Goal: Task Accomplishment & Management: Use online tool/utility

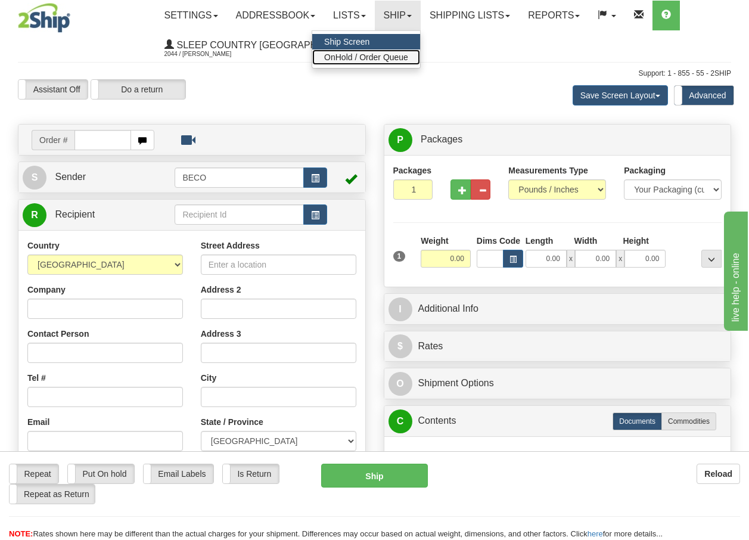
click at [378, 56] on span "OnHold / Order Queue" at bounding box center [366, 57] width 84 height 10
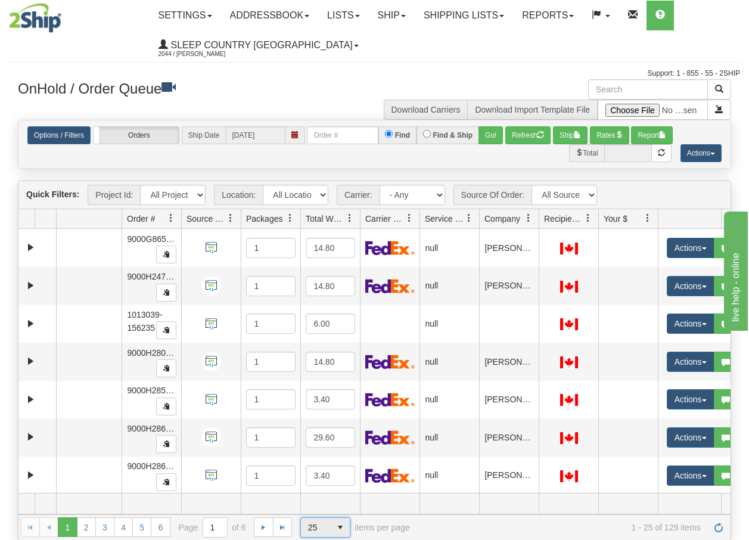
click at [341, 528] on span "select" at bounding box center [340, 527] width 19 height 19
click at [312, 508] on span "100" at bounding box center [312, 508] width 14 height 12
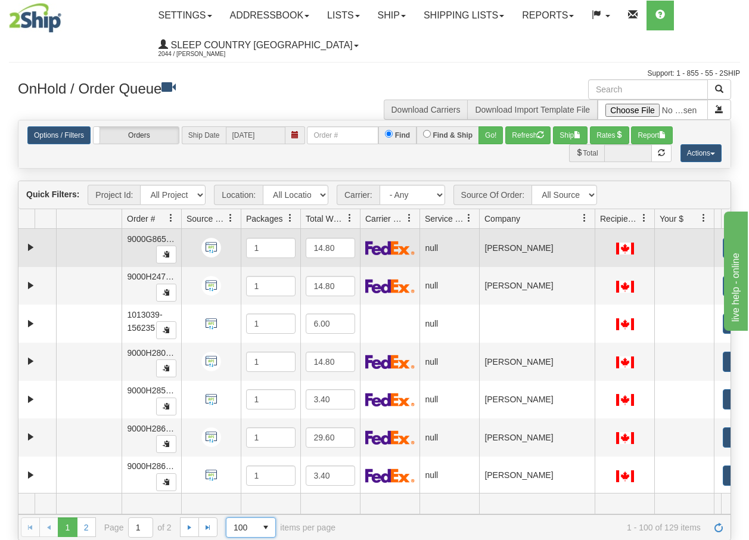
drag, startPoint x: 541, startPoint y: 224, endPoint x: 604, endPoint y: 233, distance: 63.9
click at [604, 233] on div "Quick Filters: Project Id: All Projects Location: All Locations BECO Carrier: -…" at bounding box center [374, 359] width 713 height 359
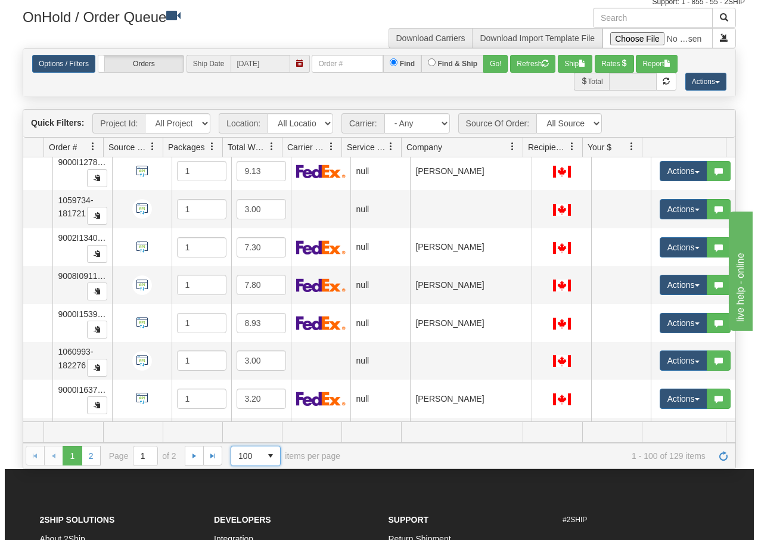
scroll to position [3533, 83]
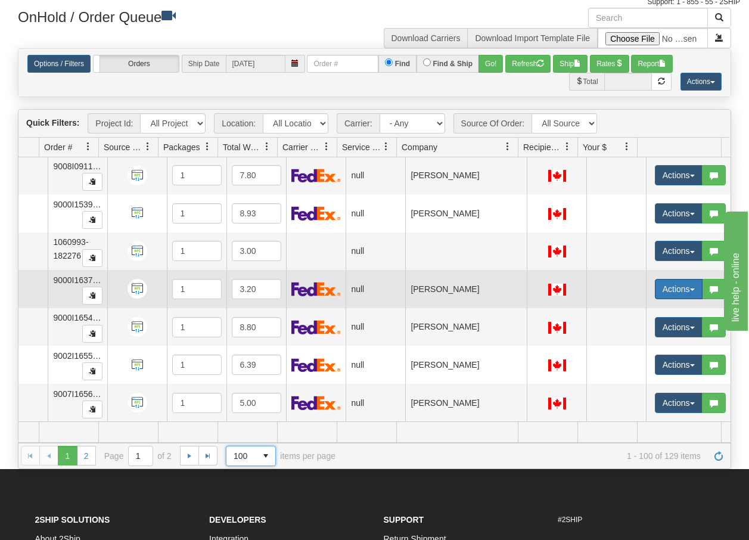
click at [690, 288] on span "button" at bounding box center [692, 289] width 5 height 2
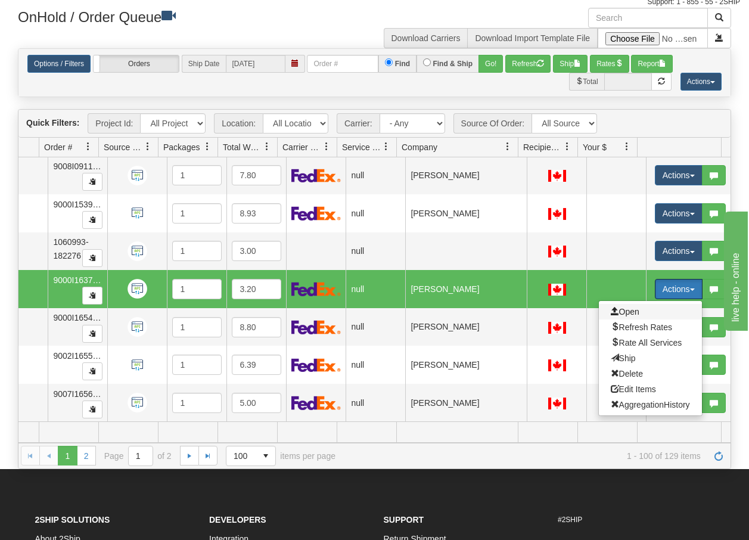
click at [623, 307] on span "Open" at bounding box center [625, 312] width 29 height 10
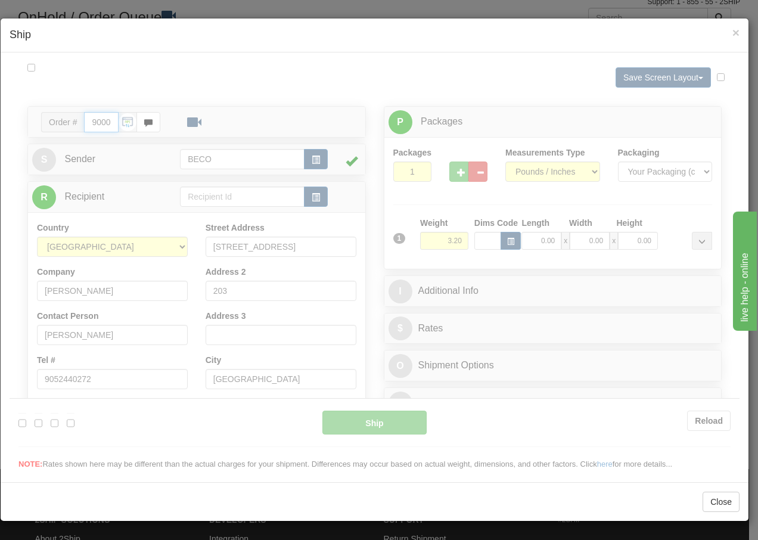
type input "08:50"
type input "16:00"
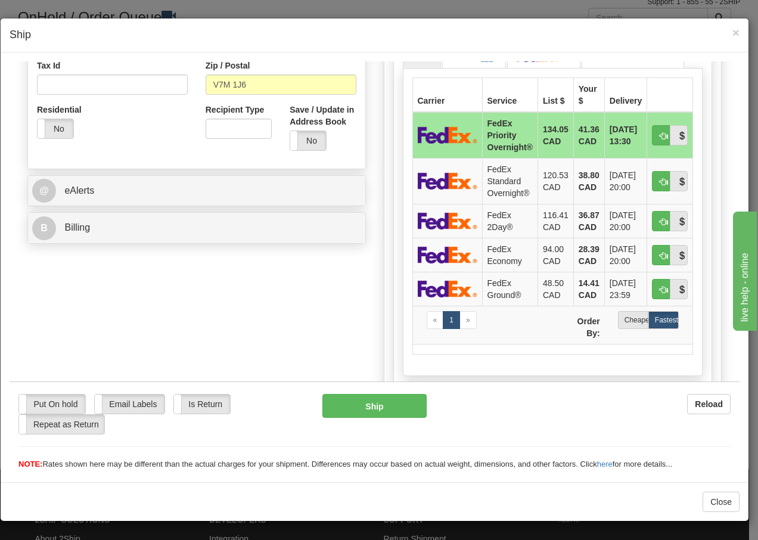
scroll to position [389, 0]
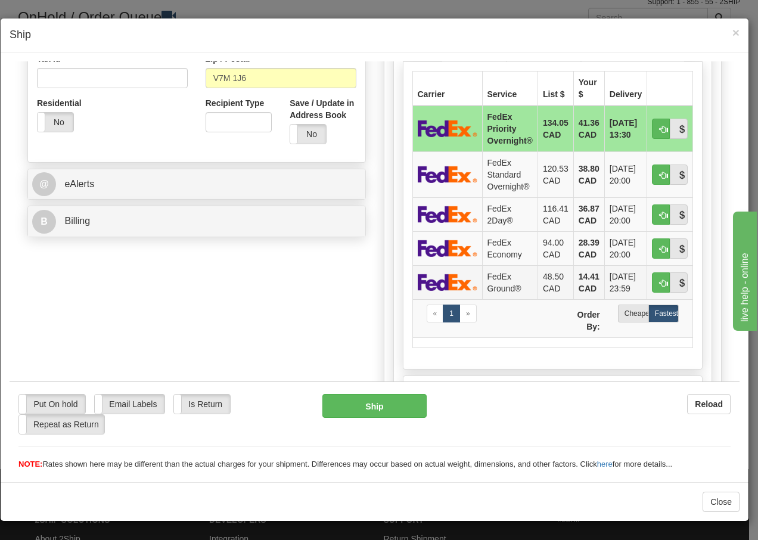
click at [501, 281] on td "FedEx Ground®" at bounding box center [509, 281] width 55 height 34
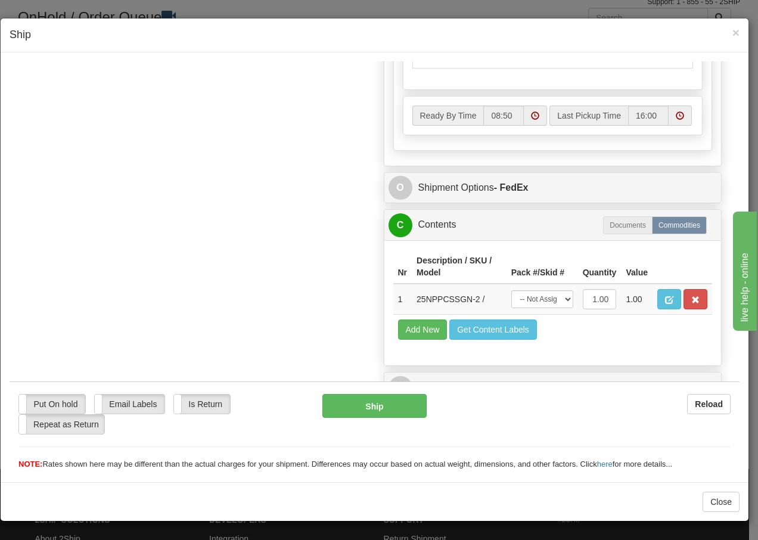
scroll to position [689, 0]
drag, startPoint x: 557, startPoint y: 303, endPoint x: 557, endPoint y: 310, distance: 7.1
click at [557, 303] on select "-- Not Assigned -- Package 1" at bounding box center [542, 298] width 62 height 18
select select "0"
click at [511, 289] on select "-- Not Assigned -- Package 1" at bounding box center [542, 298] width 62 height 18
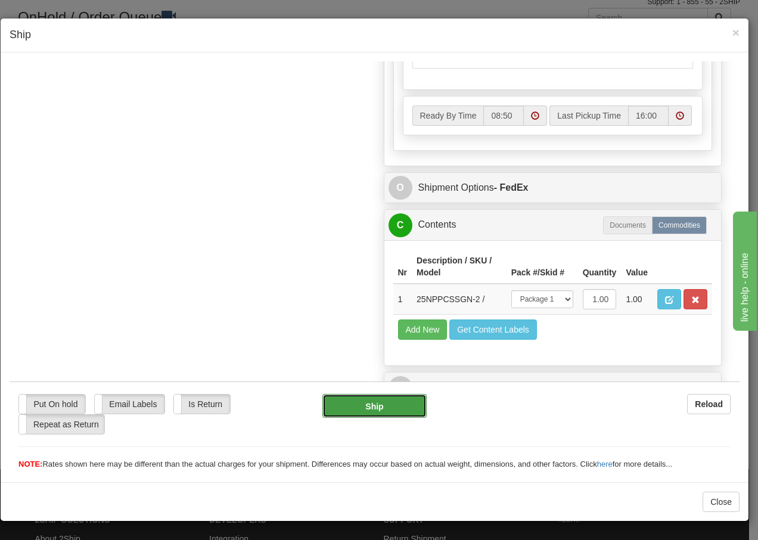
click at [353, 406] on button "Ship" at bounding box center [374, 405] width 104 height 24
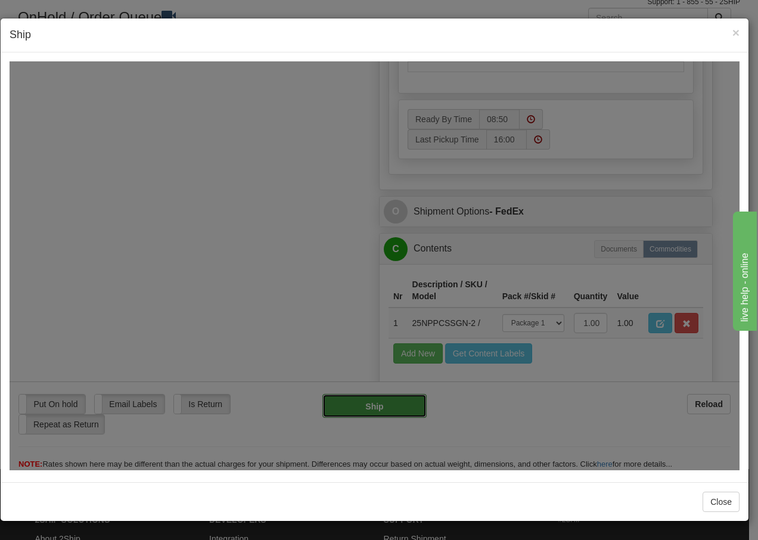
type input "92"
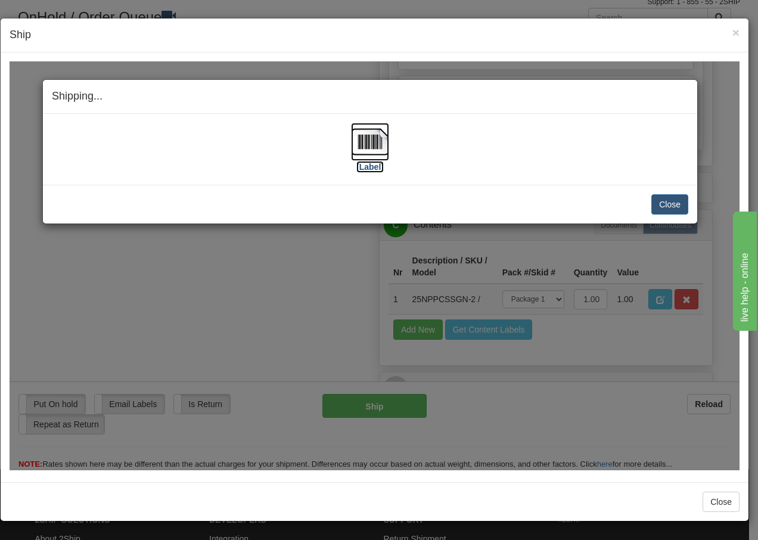
click at [385, 148] on img at bounding box center [370, 141] width 38 height 38
click at [682, 205] on button "Close" at bounding box center [669, 204] width 37 height 20
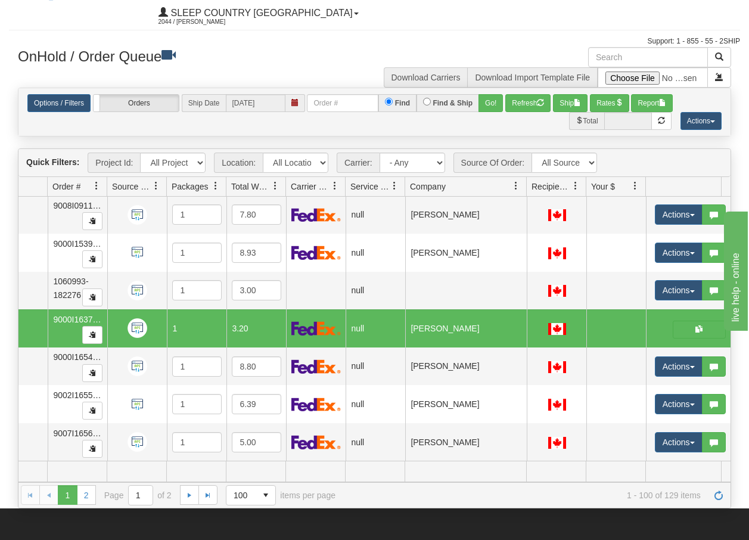
scroll to position [0, 0]
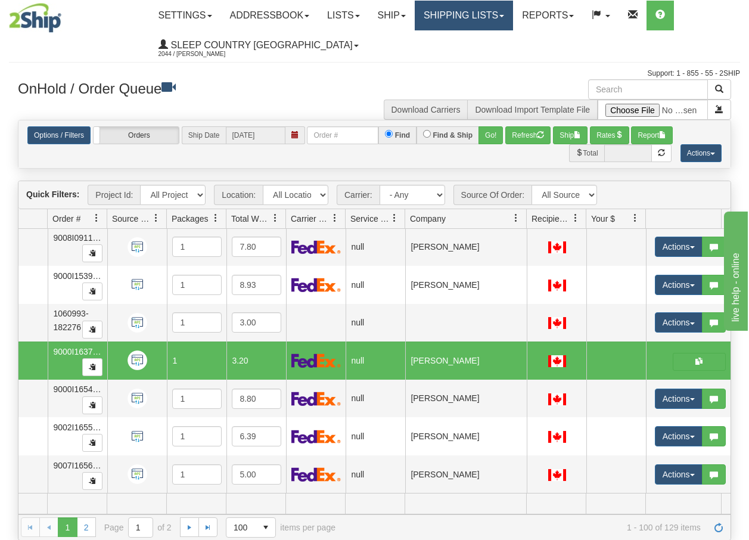
click at [477, 16] on link "Shipping lists" at bounding box center [464, 16] width 98 height 30
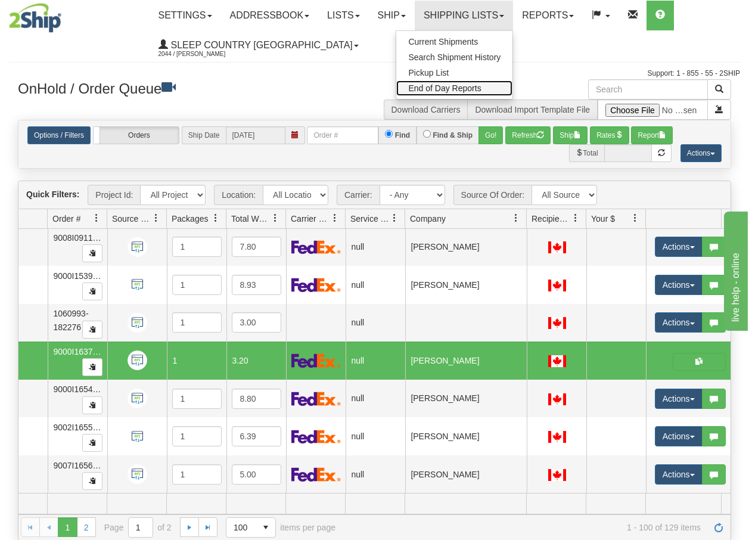
click at [463, 86] on span "End of Day Reports" at bounding box center [444, 88] width 73 height 10
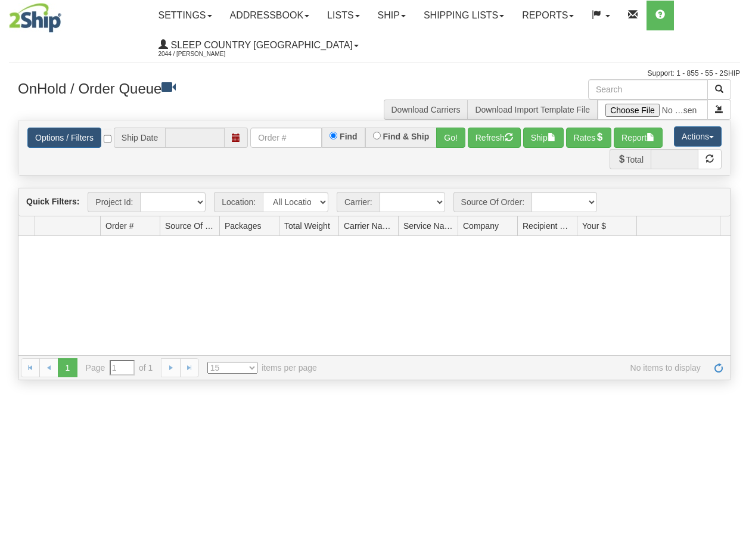
type input "[DATE]"
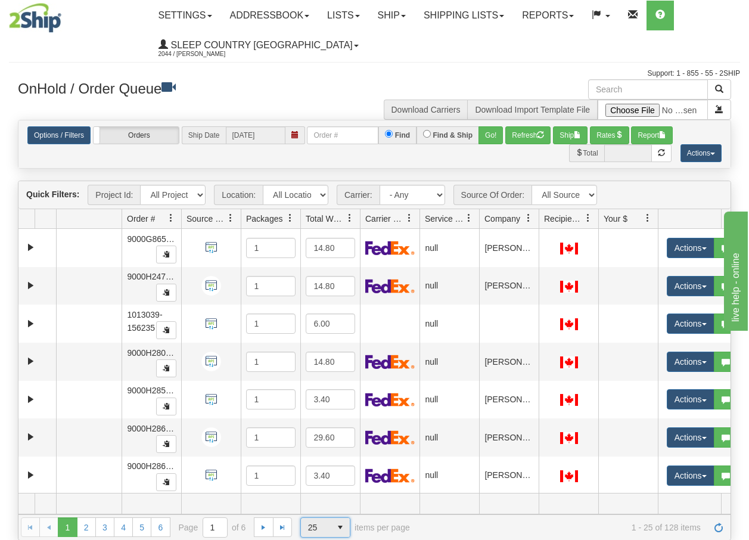
click at [341, 531] on span "select" at bounding box center [340, 527] width 19 height 19
click at [307, 507] on span "100" at bounding box center [312, 508] width 14 height 12
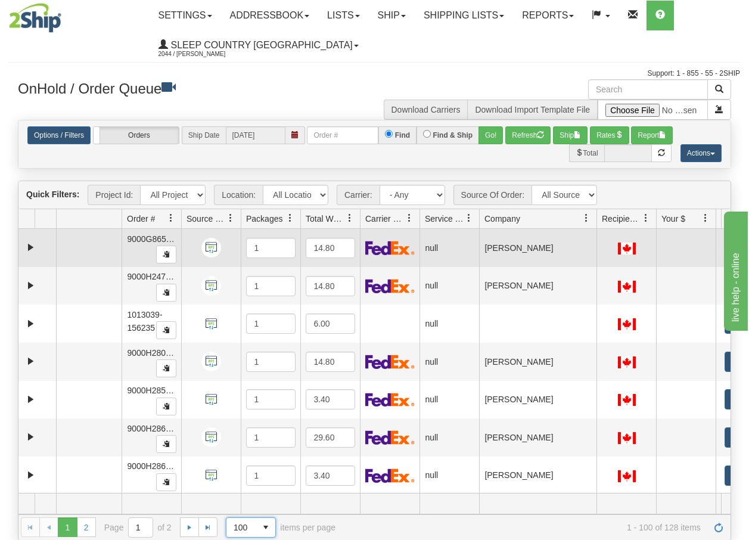
drag, startPoint x: 535, startPoint y: 222, endPoint x: 600, endPoint y: 237, distance: 66.6
click at [600, 237] on div "Quick Filters: Project Id: All Projects Location: All Locations BECO Carrier: -…" at bounding box center [374, 359] width 713 height 359
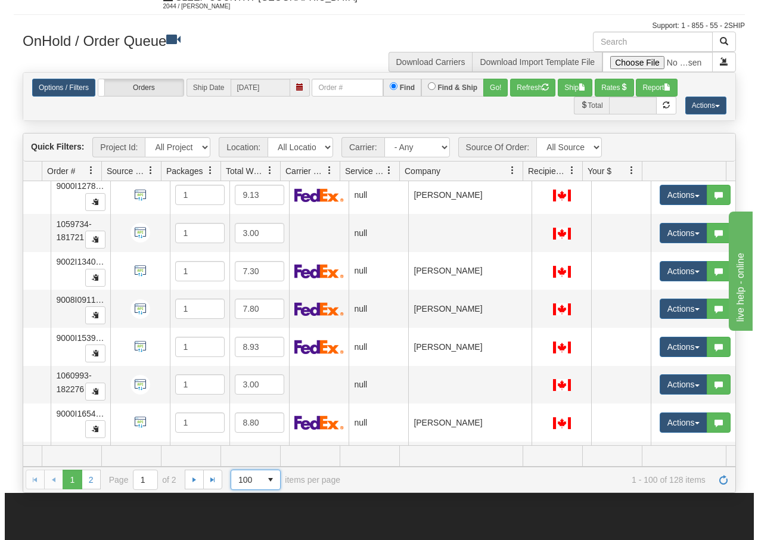
scroll to position [3533, 85]
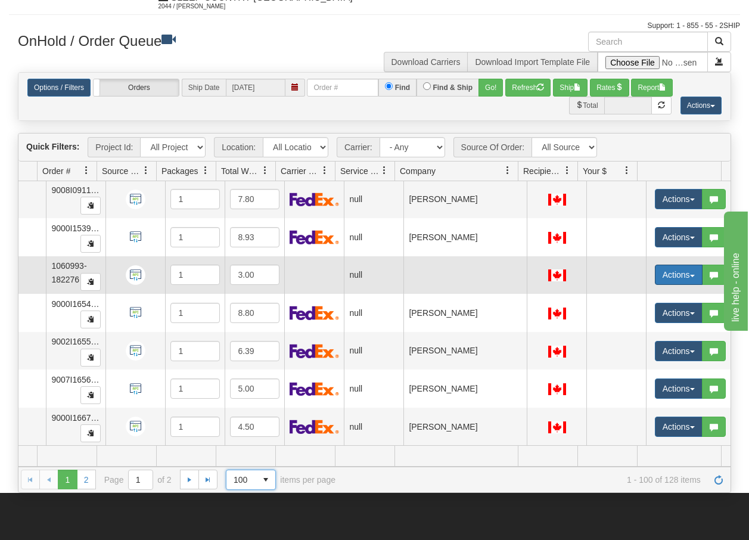
click at [680, 269] on button "Actions" at bounding box center [679, 274] width 48 height 20
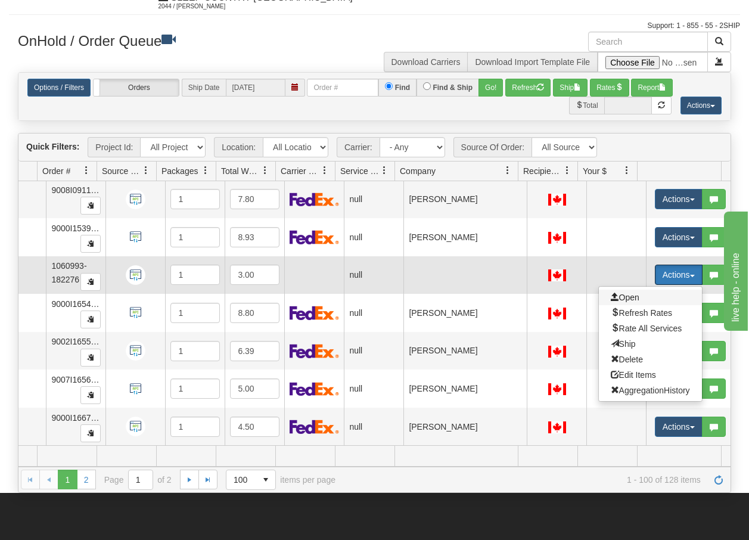
click at [615, 292] on span "Open" at bounding box center [625, 297] width 29 height 10
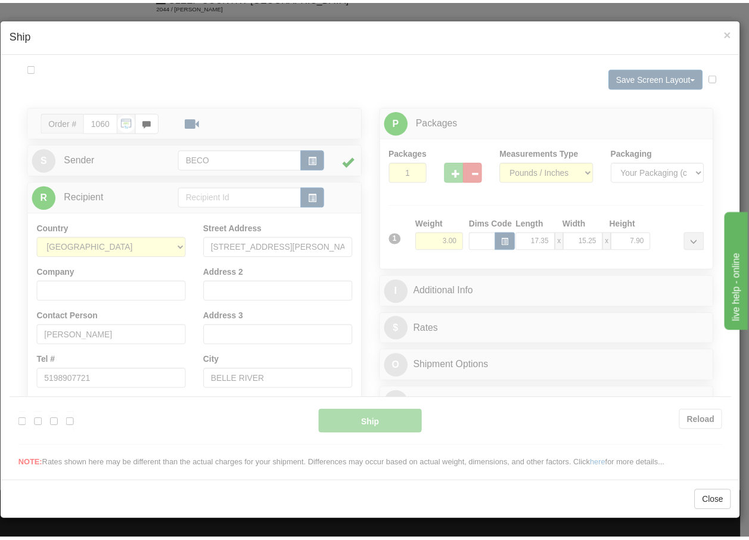
scroll to position [0, 0]
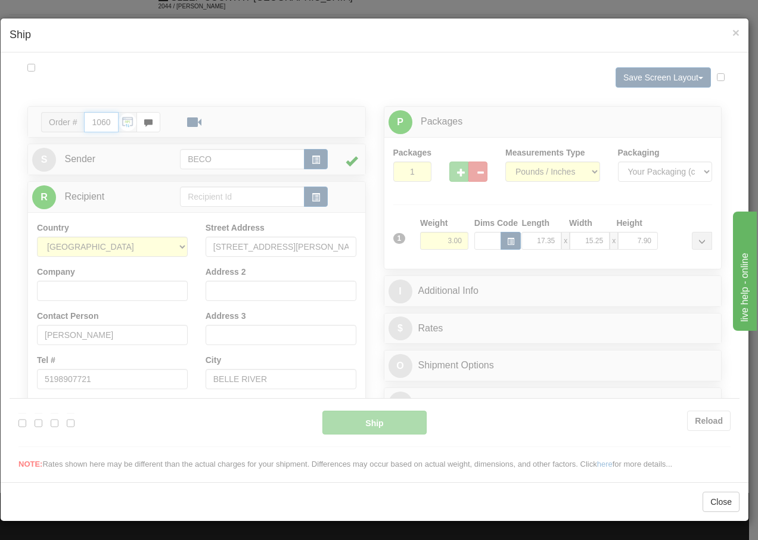
type input "08:52"
type input "16:00"
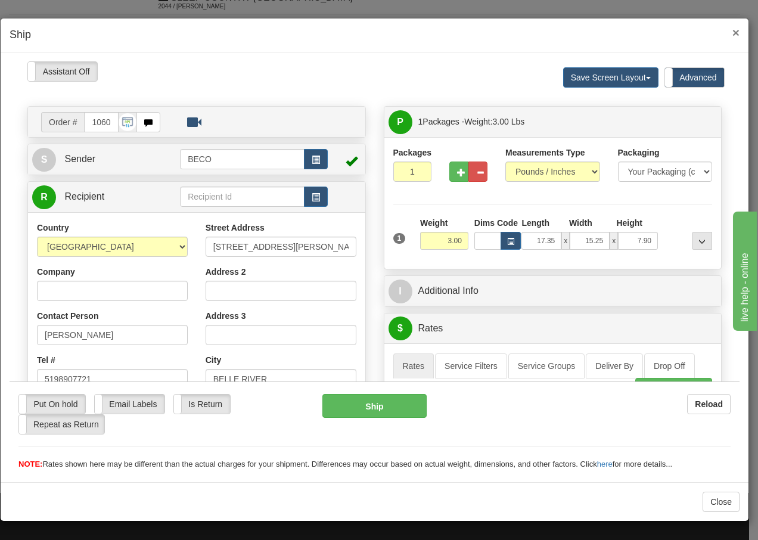
click at [737, 30] on span "×" at bounding box center [735, 33] width 7 height 14
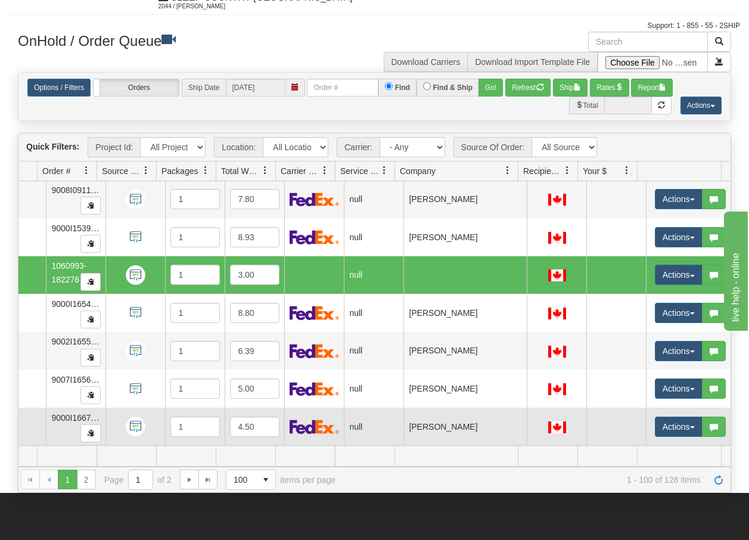
scroll to position [0, 76]
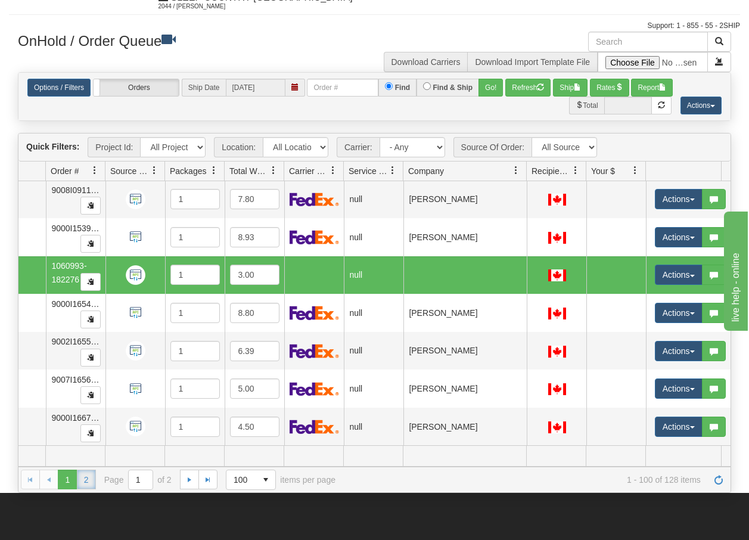
click at [85, 484] on link "2" at bounding box center [86, 478] width 19 height 19
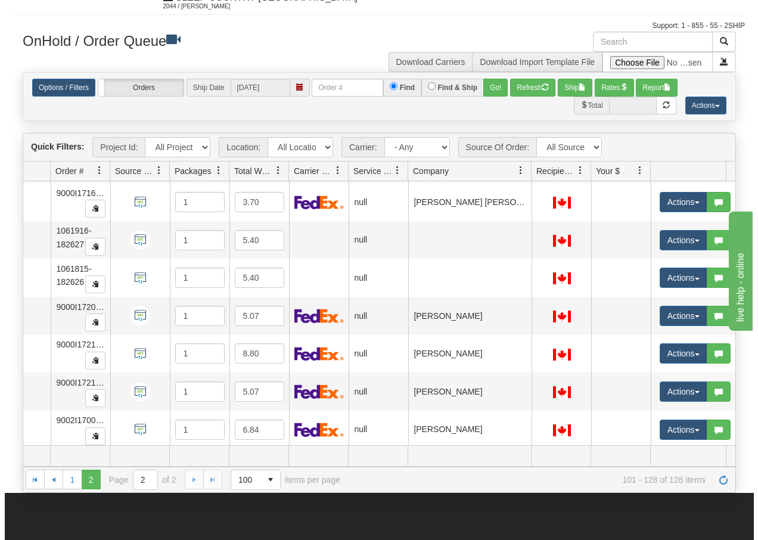
scroll to position [429, 76]
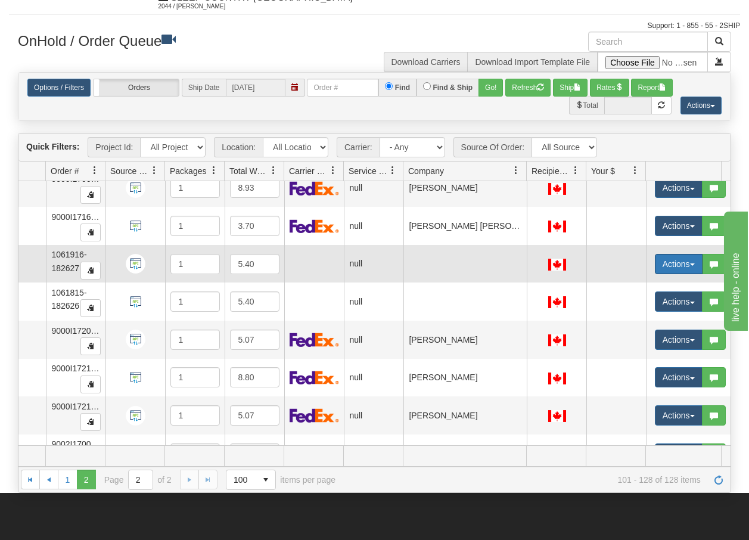
click at [692, 266] on button "Actions" at bounding box center [679, 264] width 48 height 20
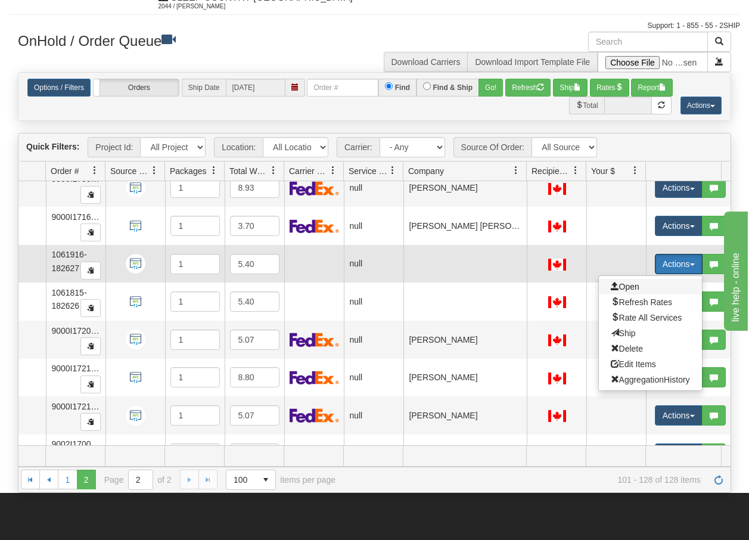
click at [633, 287] on span "Open" at bounding box center [625, 287] width 29 height 10
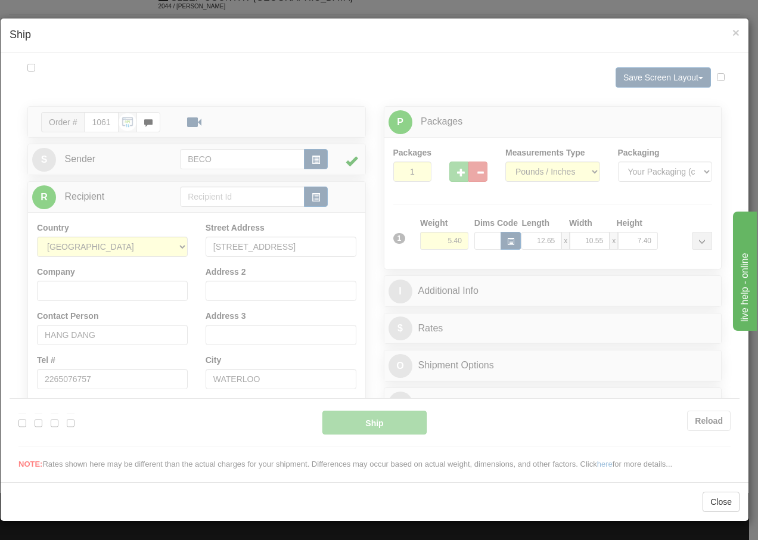
scroll to position [0, 0]
type input "08:53"
type input "16:00"
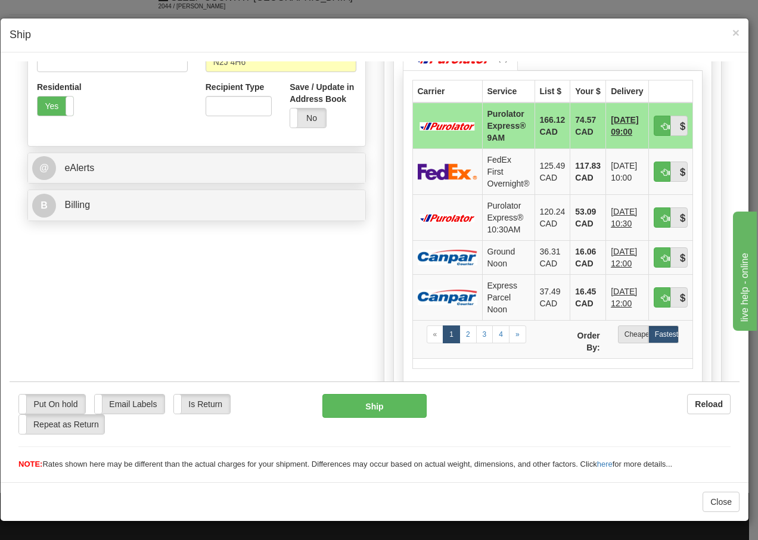
scroll to position [413, 0]
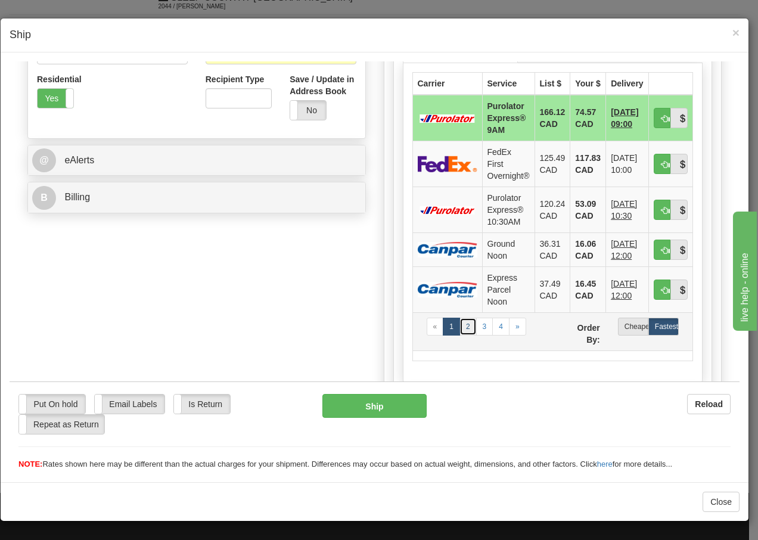
click at [465, 335] on link "2" at bounding box center [467, 326] width 17 height 18
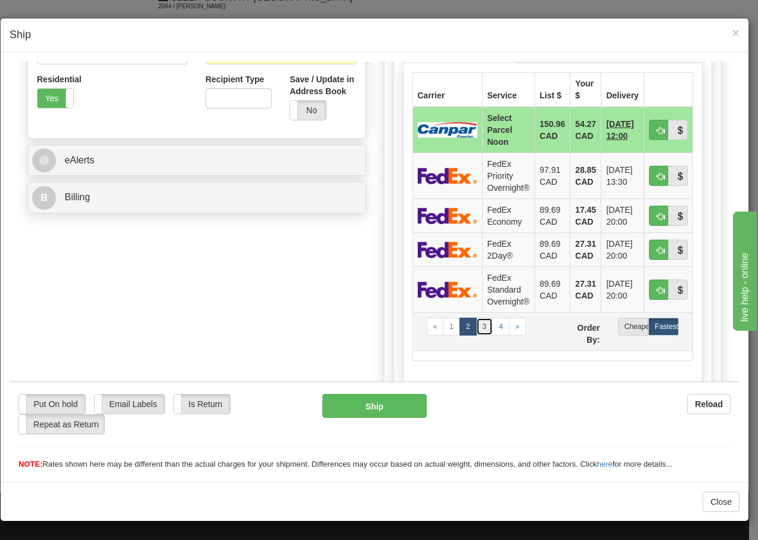
click at [479, 328] on link "3" at bounding box center [484, 326] width 17 height 18
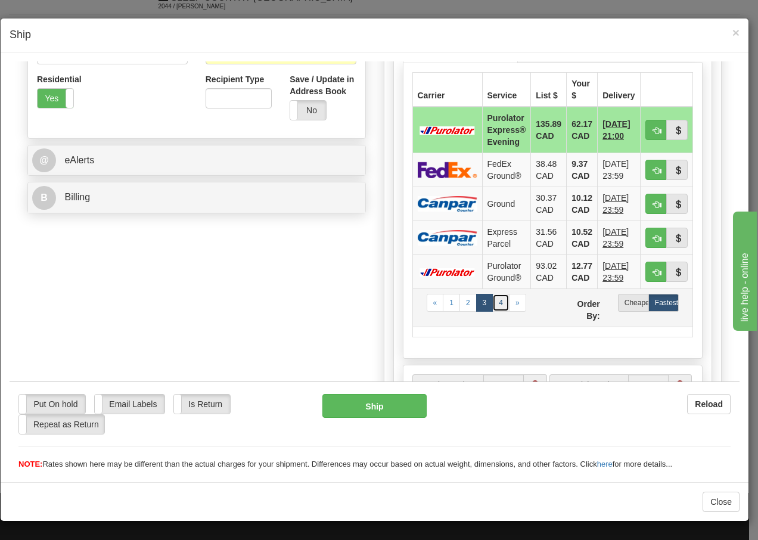
click at [494, 308] on link "4" at bounding box center [500, 302] width 17 height 18
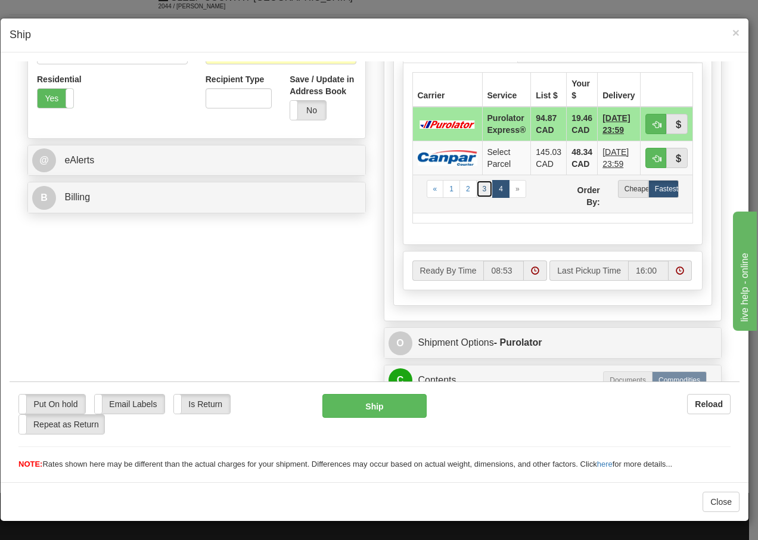
click at [481, 187] on link "3" at bounding box center [484, 188] width 17 height 18
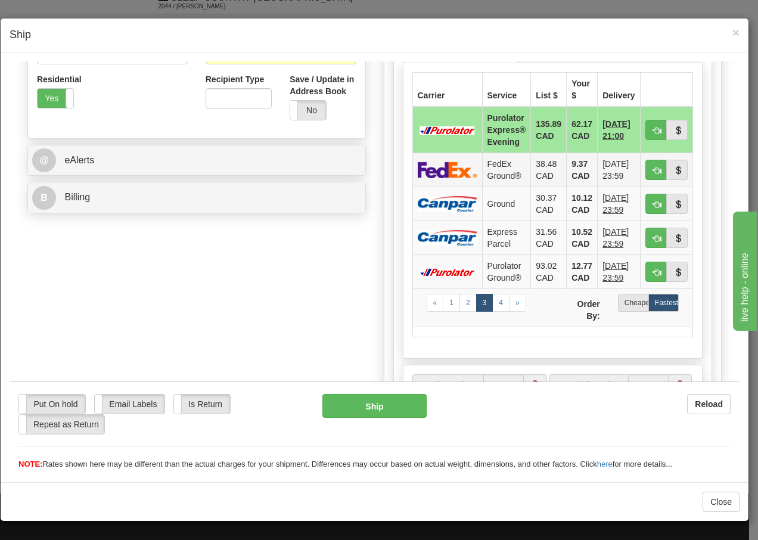
click at [496, 172] on td "FedEx Ground®" at bounding box center [506, 169] width 49 height 34
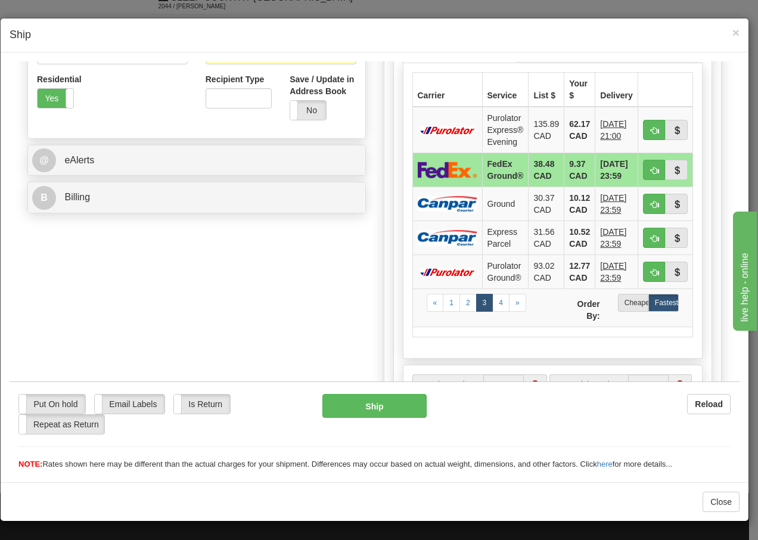
scroll to position [718, 0]
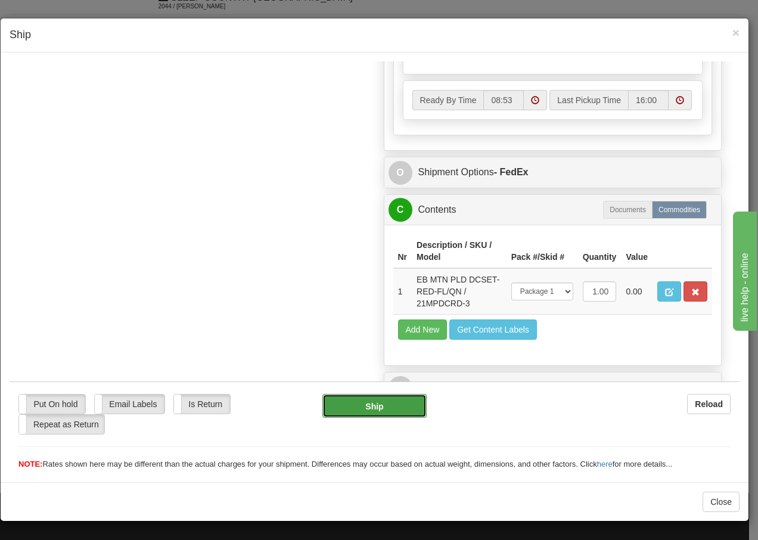
click at [357, 411] on button "Ship" at bounding box center [374, 405] width 104 height 24
type input "92"
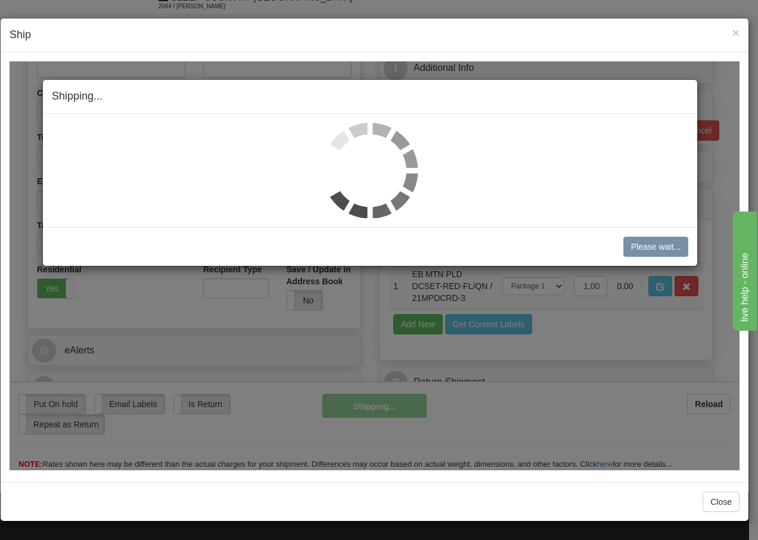
scroll to position [223, 0]
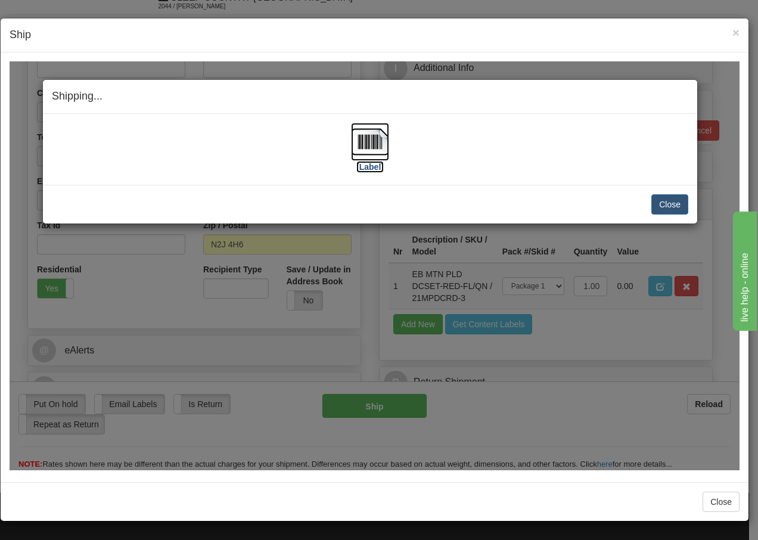
click at [369, 142] on img at bounding box center [370, 141] width 38 height 38
click at [670, 203] on button "Close" at bounding box center [669, 204] width 37 height 20
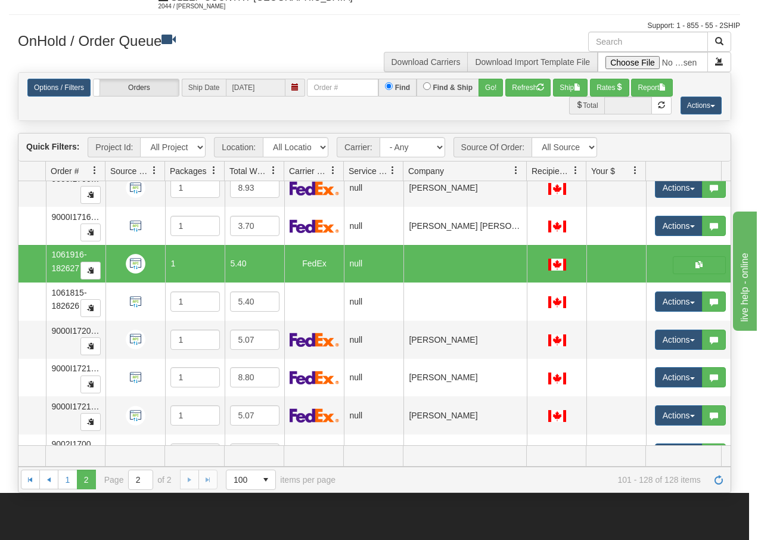
scroll to position [0, 76]
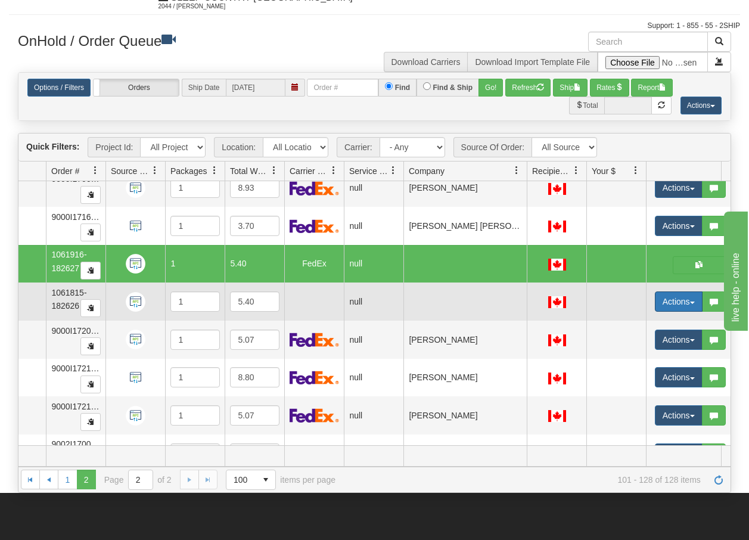
click at [691, 300] on button "Actions" at bounding box center [679, 301] width 48 height 20
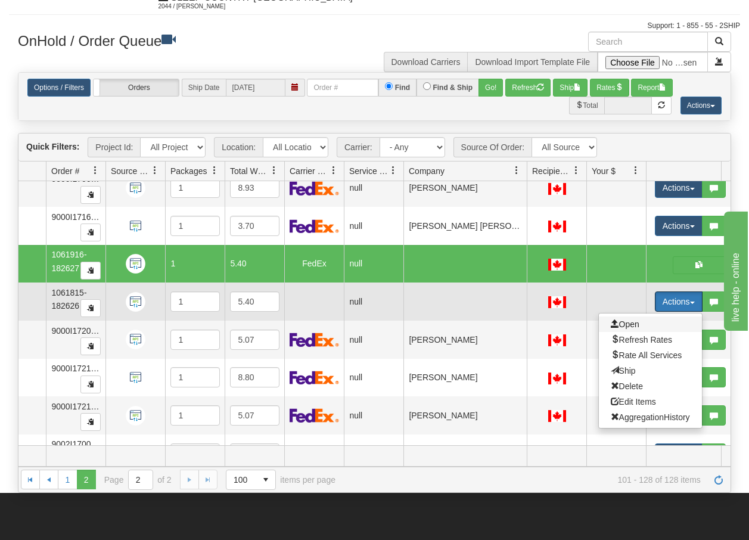
click at [631, 323] on span "Open" at bounding box center [625, 324] width 29 height 10
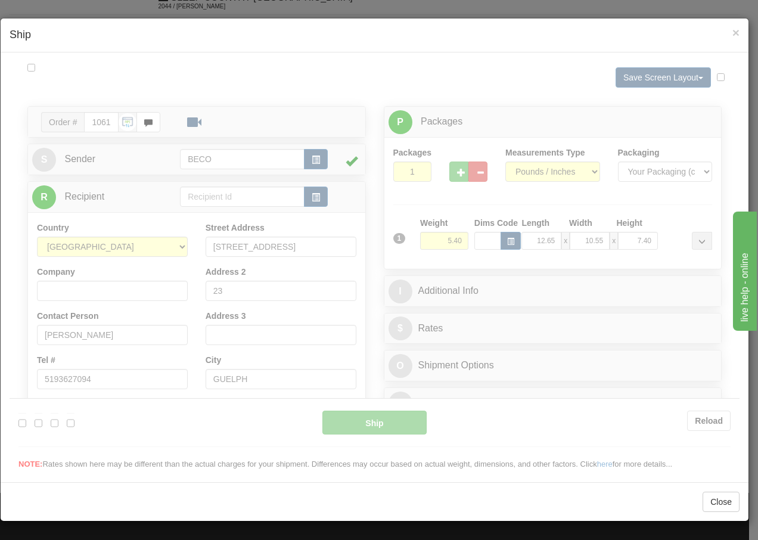
scroll to position [0, 0]
type input "08:56"
type input "16:00"
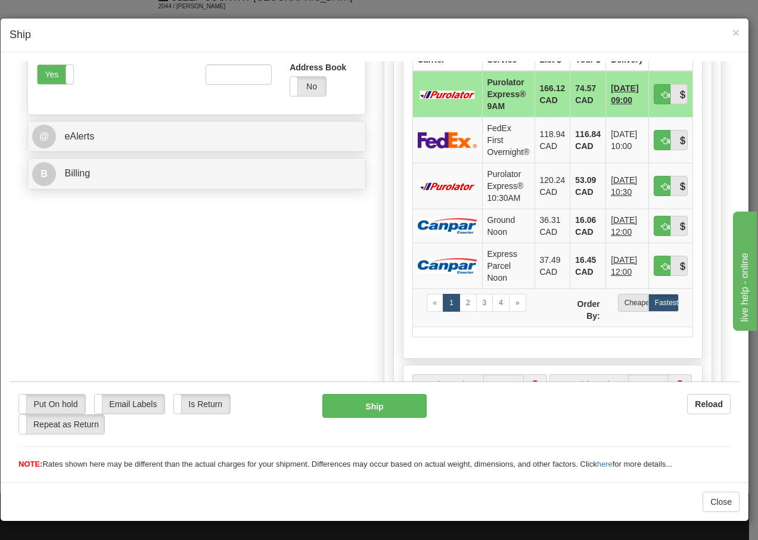
scroll to position [468, 0]
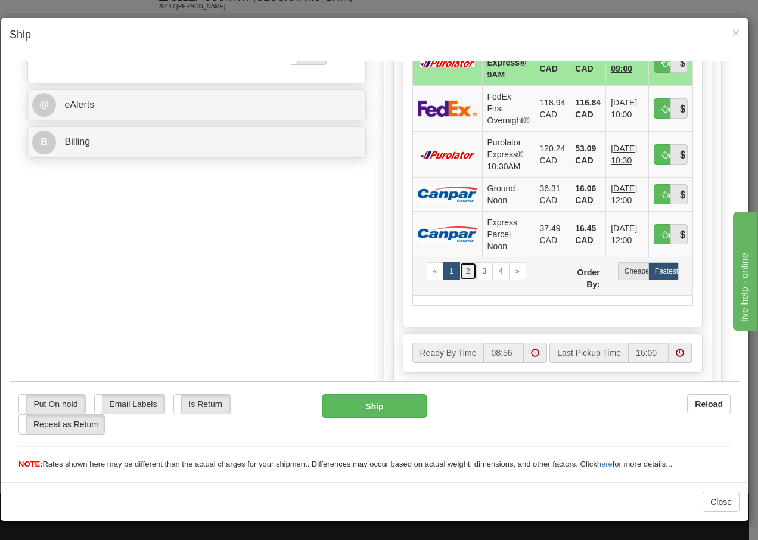
click at [460, 279] on link "2" at bounding box center [467, 270] width 17 height 18
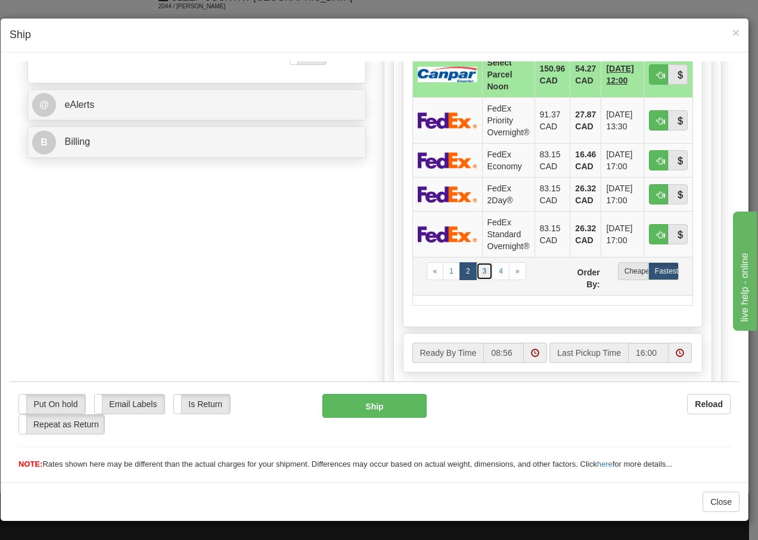
click at [482, 275] on link "3" at bounding box center [484, 270] width 17 height 18
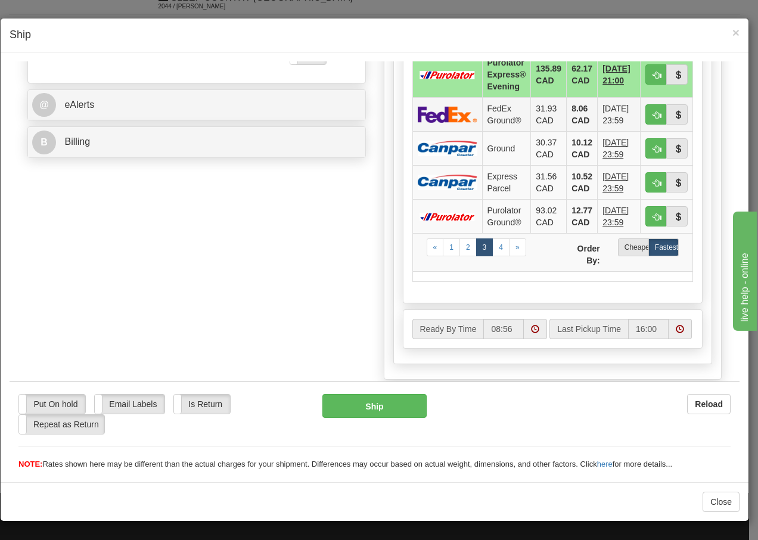
click at [463, 110] on img at bounding box center [448, 113] width 60 height 17
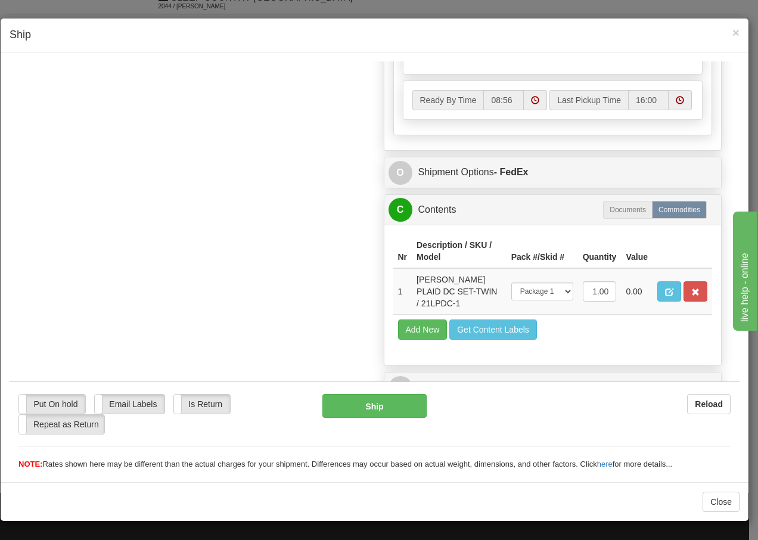
scroll to position [718, 0]
click at [375, 410] on button "Ship" at bounding box center [374, 405] width 104 height 24
type input "92"
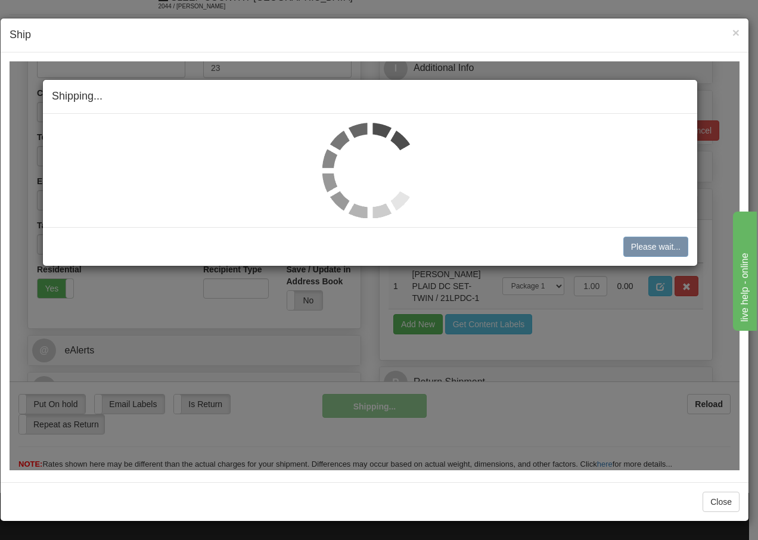
scroll to position [223, 0]
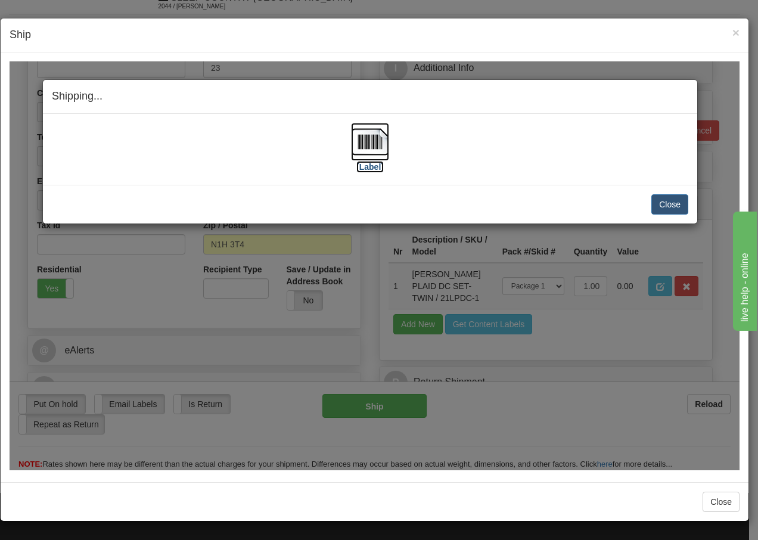
click at [372, 133] on img at bounding box center [370, 141] width 38 height 38
click at [681, 204] on button "Close" at bounding box center [669, 204] width 37 height 20
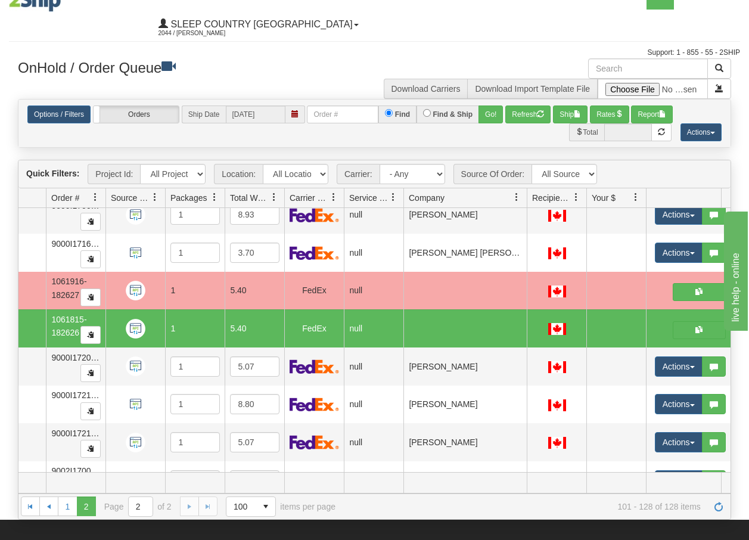
scroll to position [0, 0]
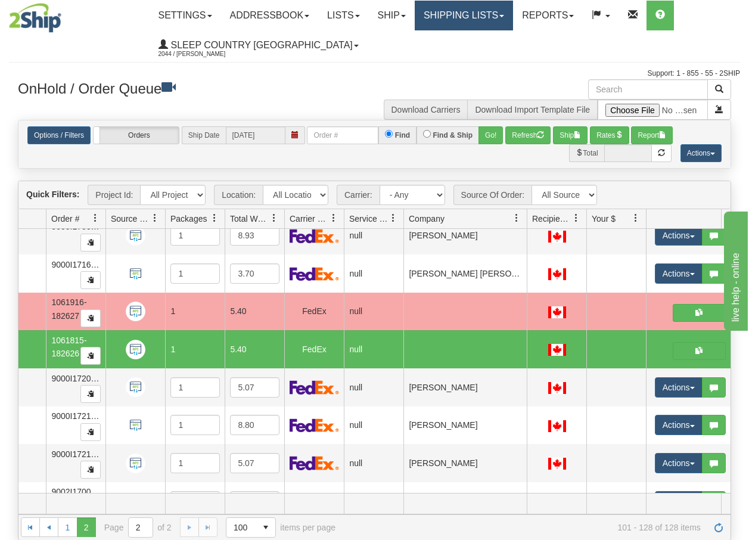
click at [475, 18] on link "Shipping lists" at bounding box center [464, 16] width 98 height 30
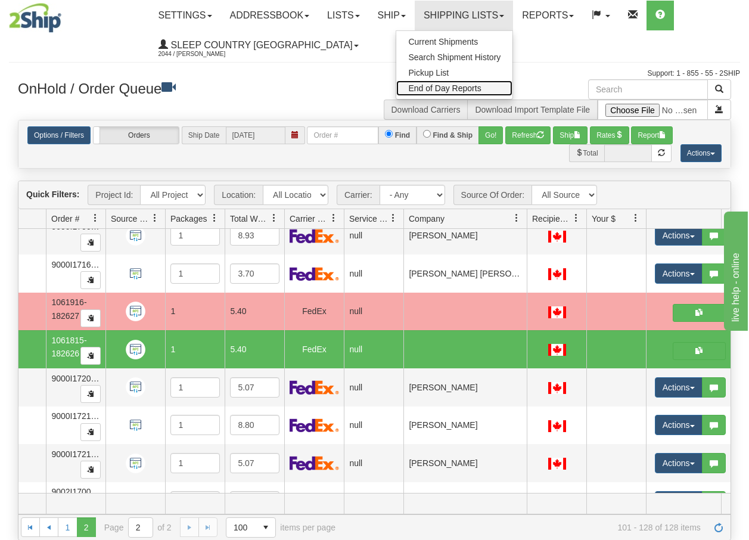
click at [465, 86] on span "End of Day Reports" at bounding box center [444, 88] width 73 height 10
